Goal: Navigation & Orientation: Find specific page/section

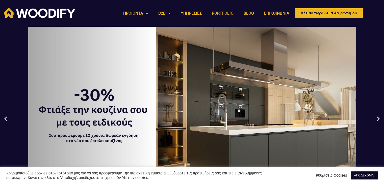
click at [362, 174] on link "ΑΠΟΔΕΧΟΜΑΙ" at bounding box center [364, 176] width 27 height 8
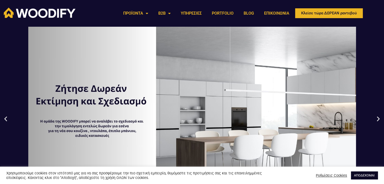
click at [366, 175] on link "ΑΠΟΔΕΧΟΜΑΙ" at bounding box center [364, 176] width 27 height 8
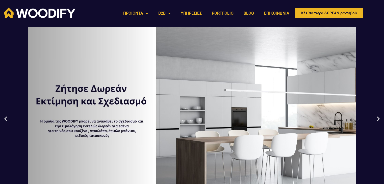
click at [379, 120] on icon "Next slide" at bounding box center [378, 119] width 6 height 6
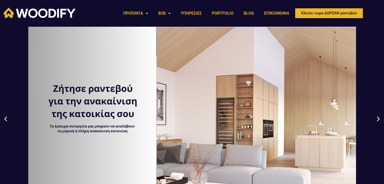
click at [377, 120] on icon "Next slide" at bounding box center [378, 119] width 6 height 6
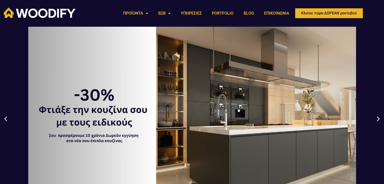
click at [316, 119] on div "1 / 3" at bounding box center [192, 119] width 384 height 184
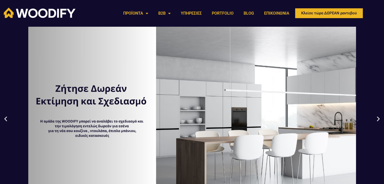
click at [377, 119] on icon "Next slide" at bounding box center [378, 119] width 6 height 6
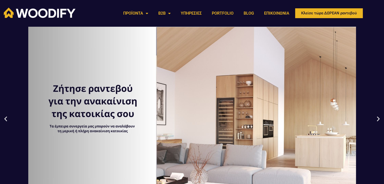
click at [377, 119] on icon "Next slide" at bounding box center [378, 119] width 6 height 6
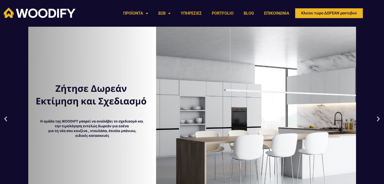
drag, startPoint x: 387, startPoint y: 103, endPoint x: 235, endPoint y: 66, distance: 157.0
click at [379, 117] on icon "Next slide" at bounding box center [378, 119] width 6 height 6
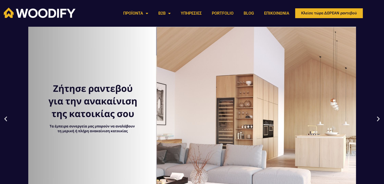
click at [379, 117] on icon "Next slide" at bounding box center [378, 119] width 6 height 6
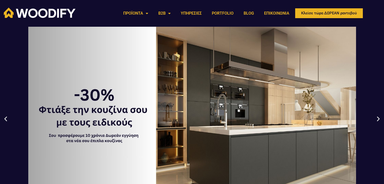
click at [379, 117] on icon "Next slide" at bounding box center [378, 119] width 6 height 6
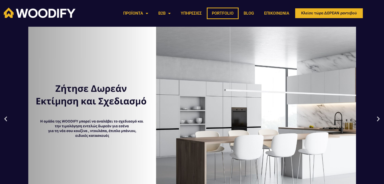
click at [230, 14] on link "PORTFOLIO" at bounding box center [223, 14] width 32 height 12
